Goal: Task Accomplishment & Management: Manage account settings

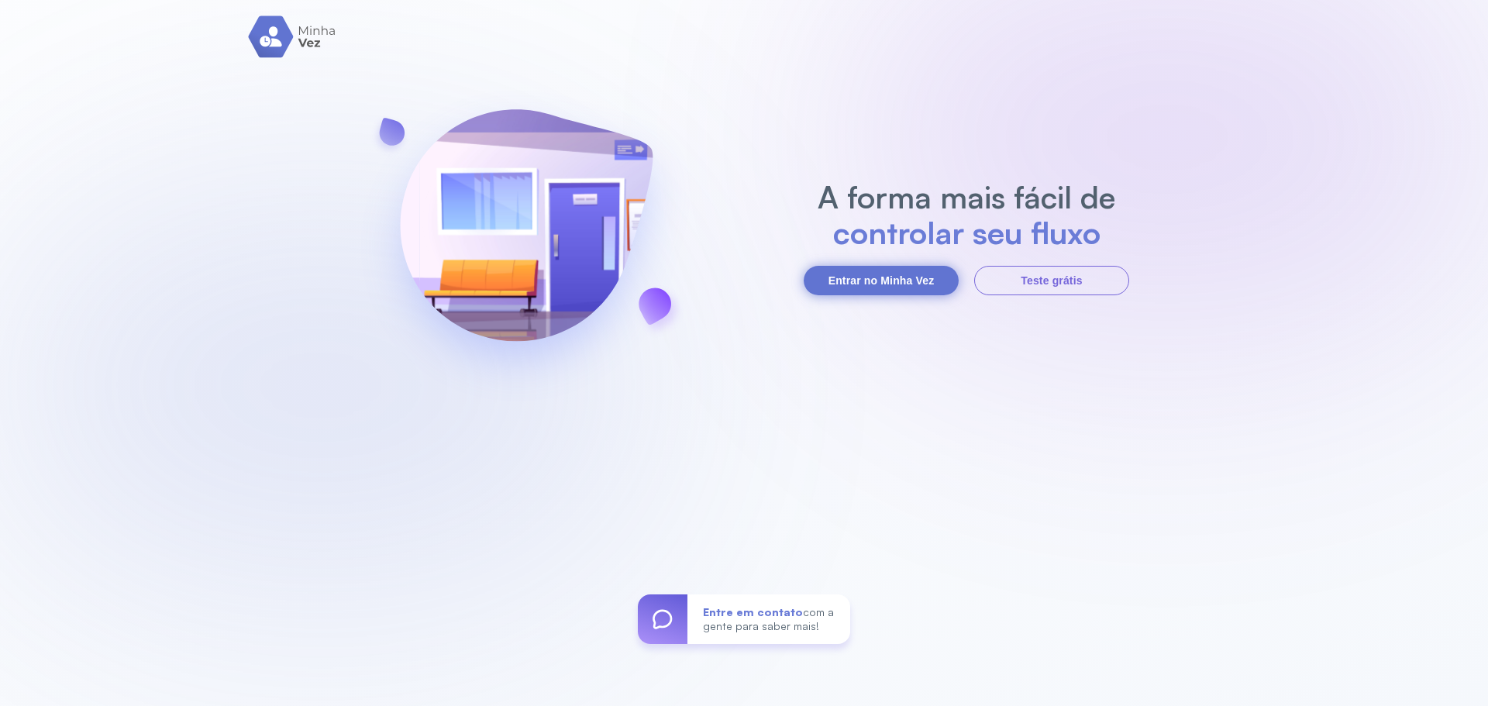
click at [907, 275] on button "Entrar no Minha Vez" at bounding box center [880, 280] width 155 height 29
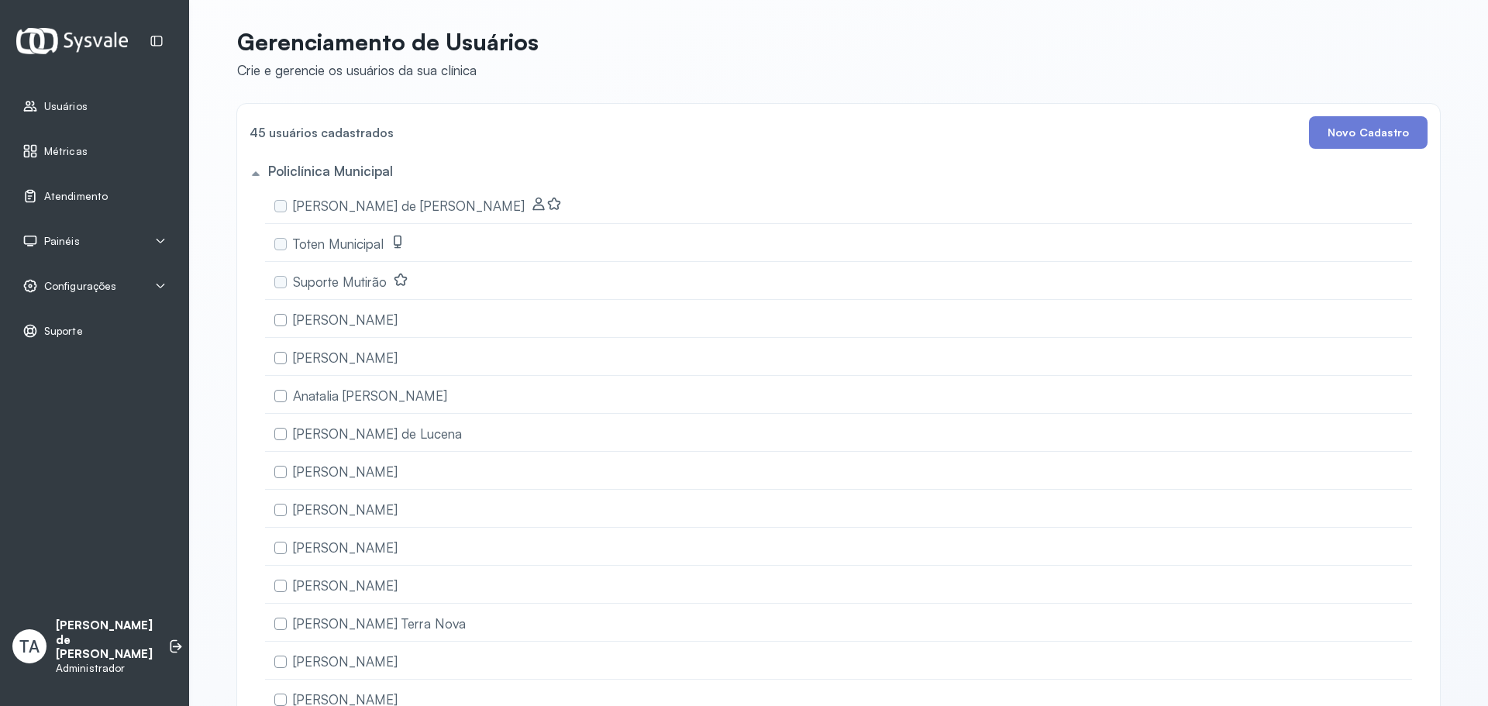
click at [48, 277] on div "Configurações" at bounding box center [94, 286] width 170 height 36
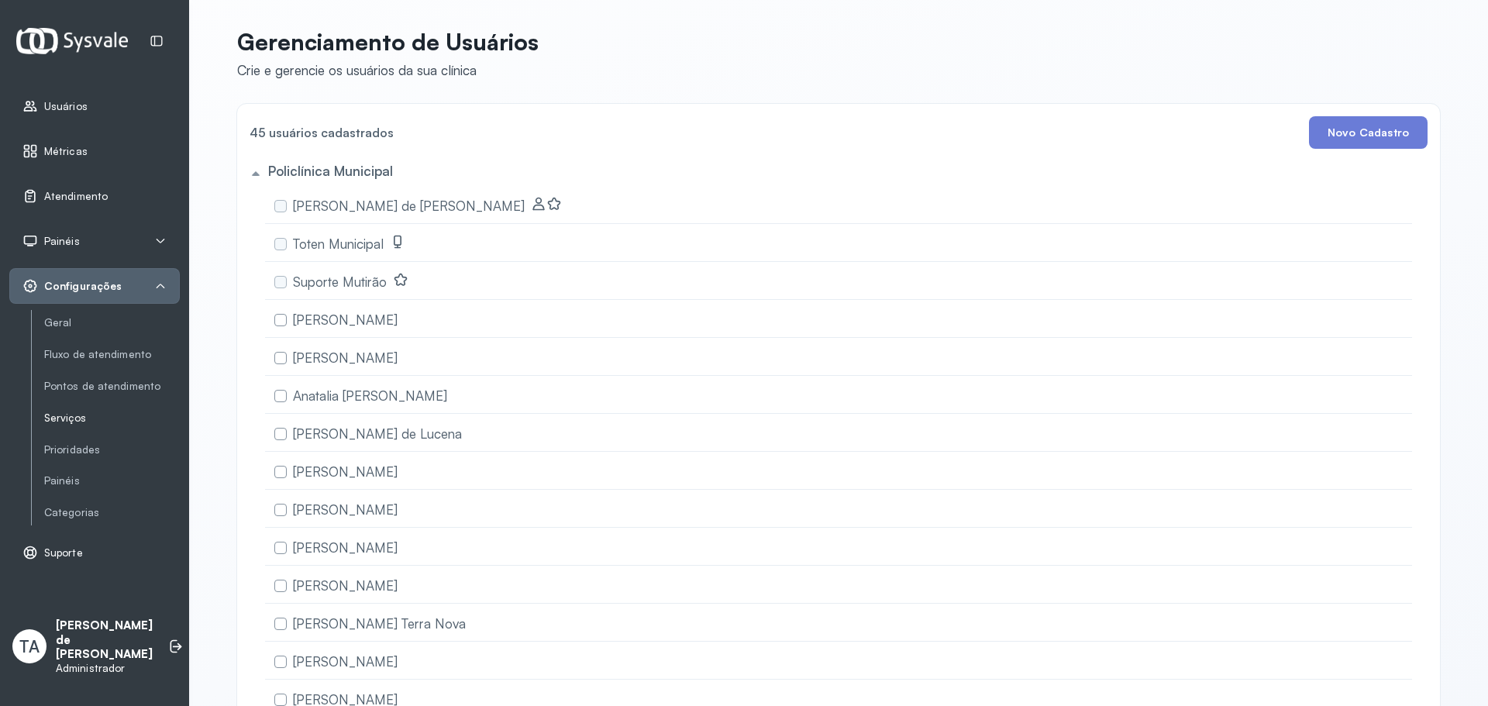
click at [81, 420] on link "Serviços" at bounding box center [112, 417] width 136 height 13
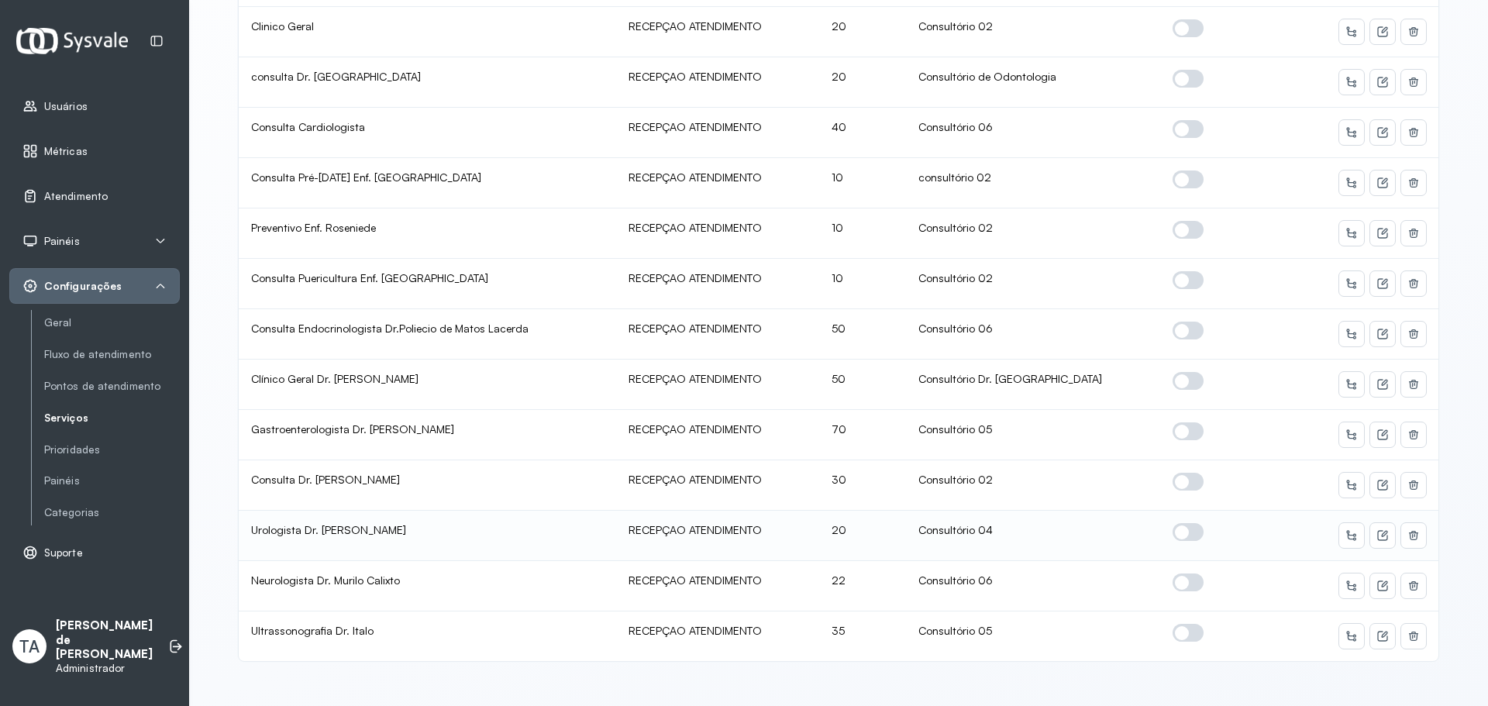
scroll to position [2561, 0]
click at [1350, 580] on icon at bounding box center [1351, 586] width 12 height 12
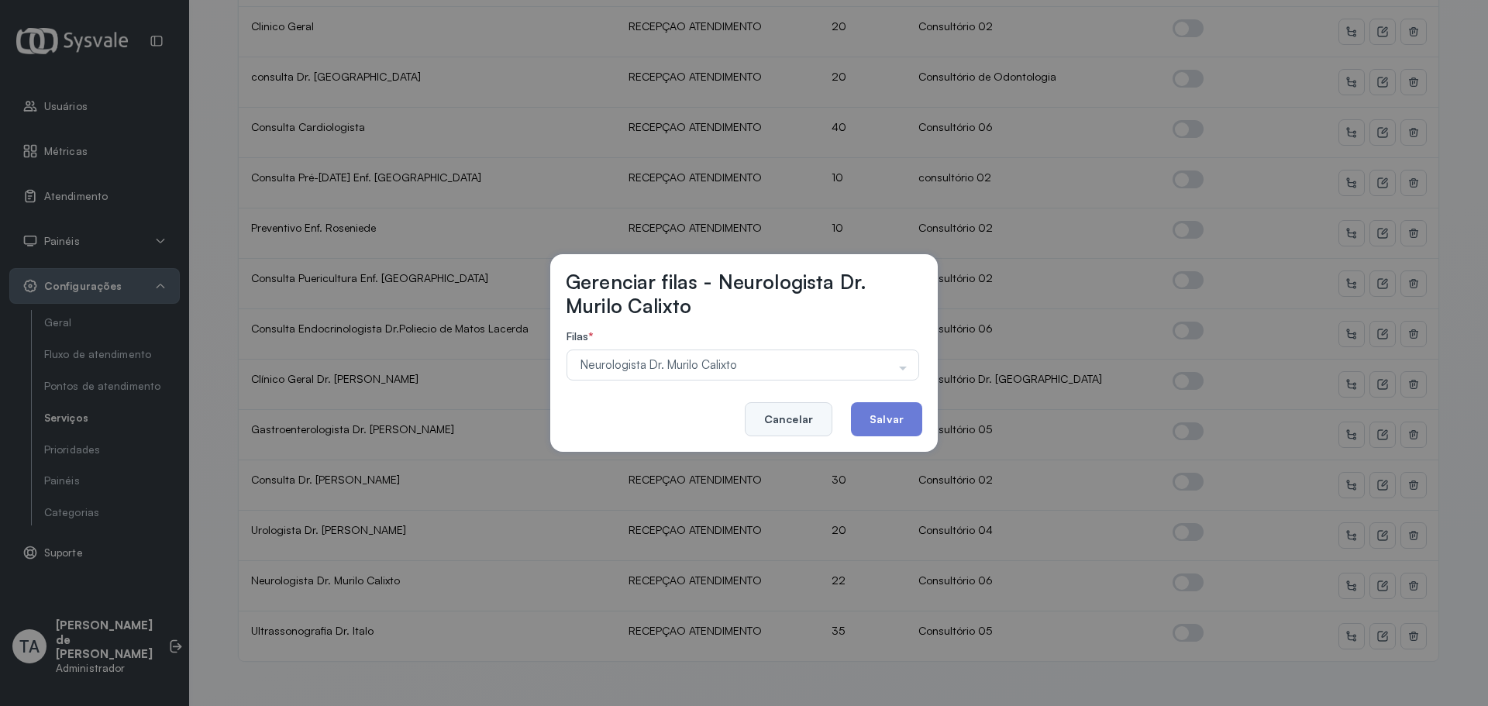
click at [787, 425] on button "Cancelar" at bounding box center [789, 419] width 88 height 34
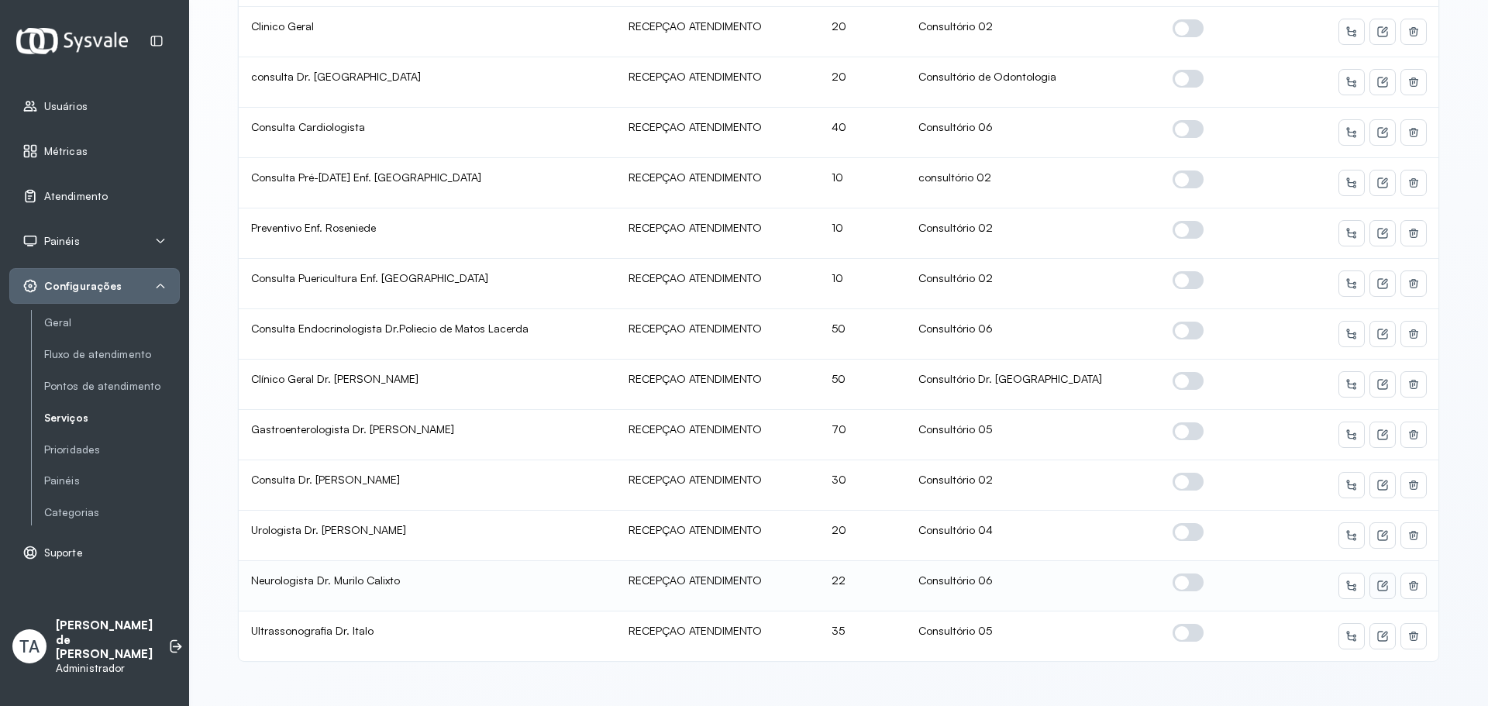
click at [1381, 581] on icon at bounding box center [1384, 584] width 6 height 6
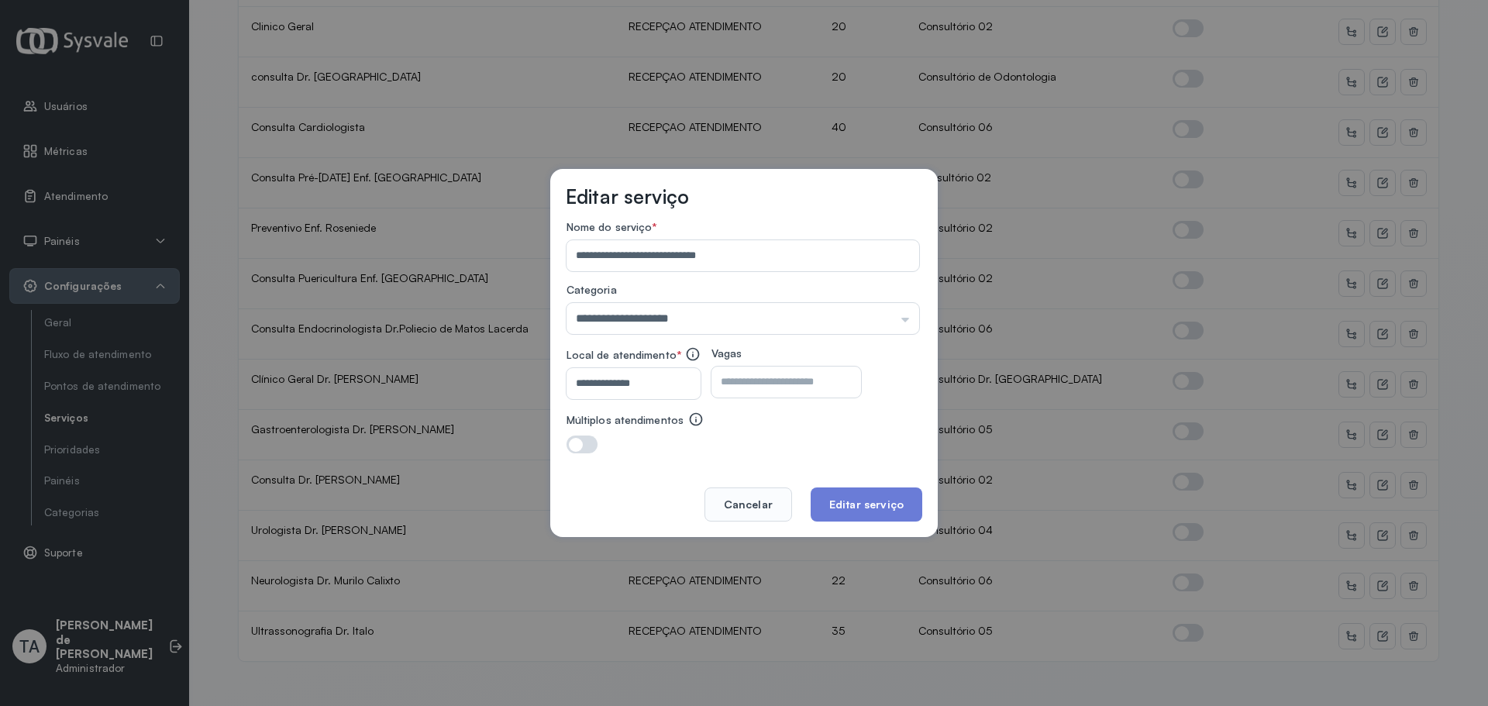
click at [678, 383] on input "**********" at bounding box center [630, 383] width 128 height 31
type input "**********"
click at [889, 500] on button "Editar serviço" at bounding box center [866, 504] width 112 height 34
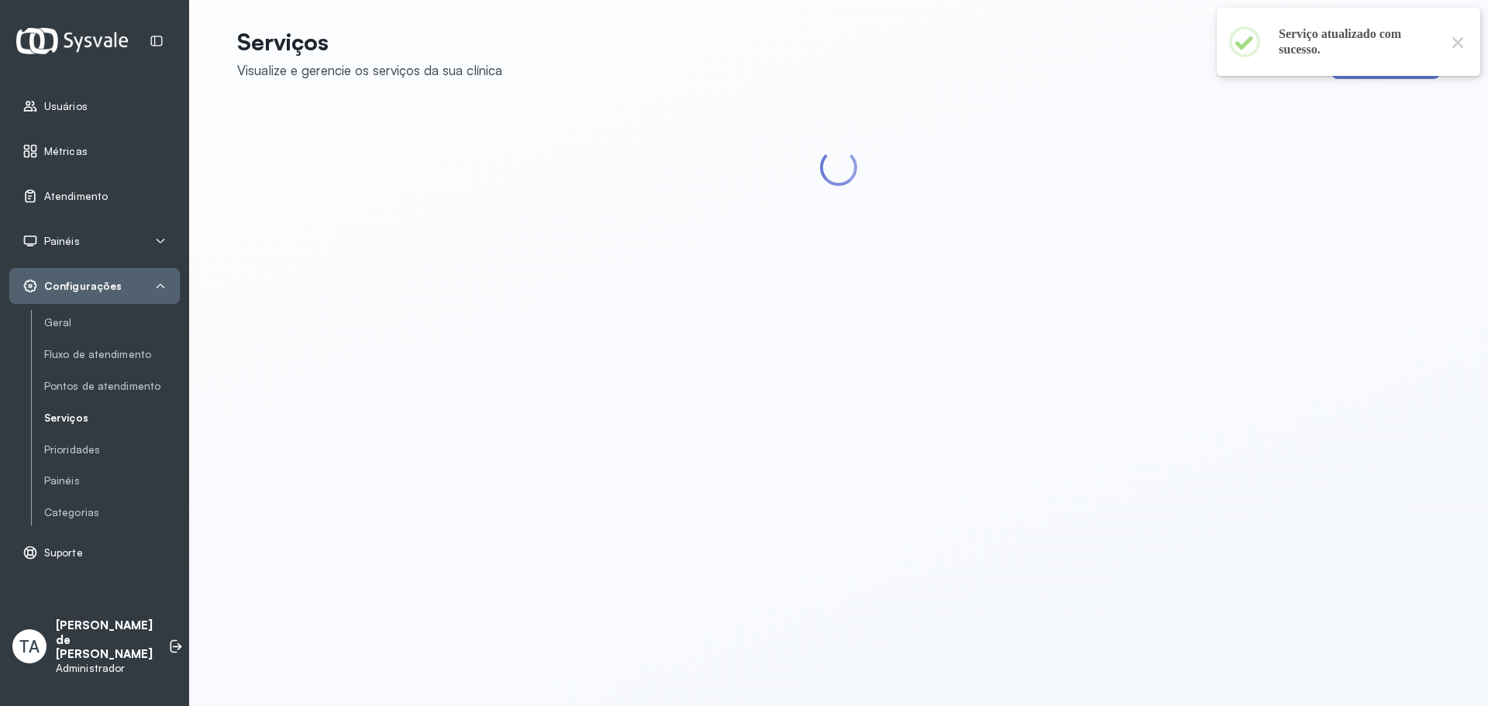
scroll to position [0, 0]
